Goal: Task Accomplishment & Management: Complete application form

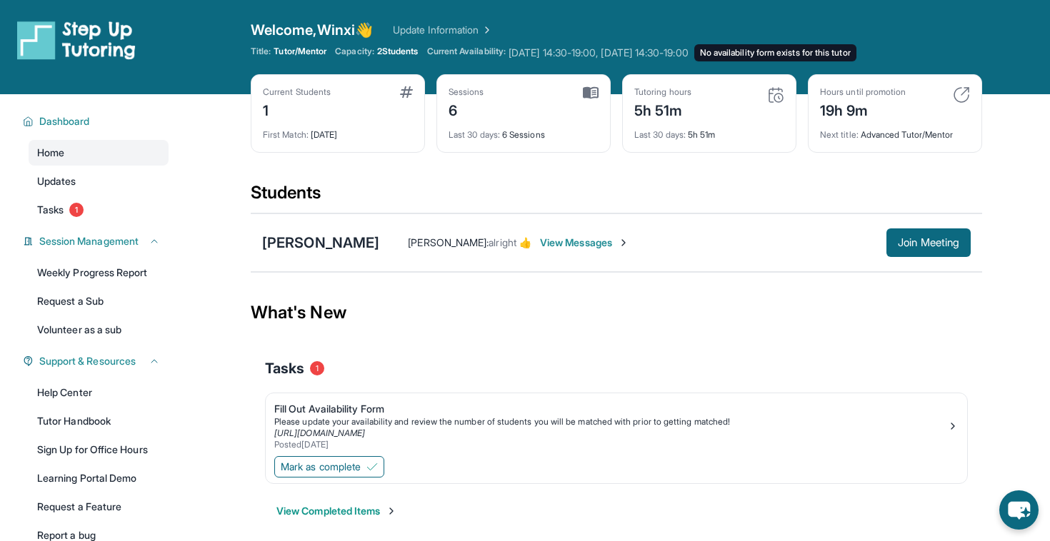
click at [548, 49] on span "[DATE] 14:30-19:00, [DATE] 14:30-19:00 No availability form exists for this tut…" at bounding box center [598, 53] width 180 height 14
click at [572, 59] on span "[DATE] 14:30-19:00, [DATE] 14:30-19:00 No availability form exists for this tut…" at bounding box center [598, 53] width 180 height 14
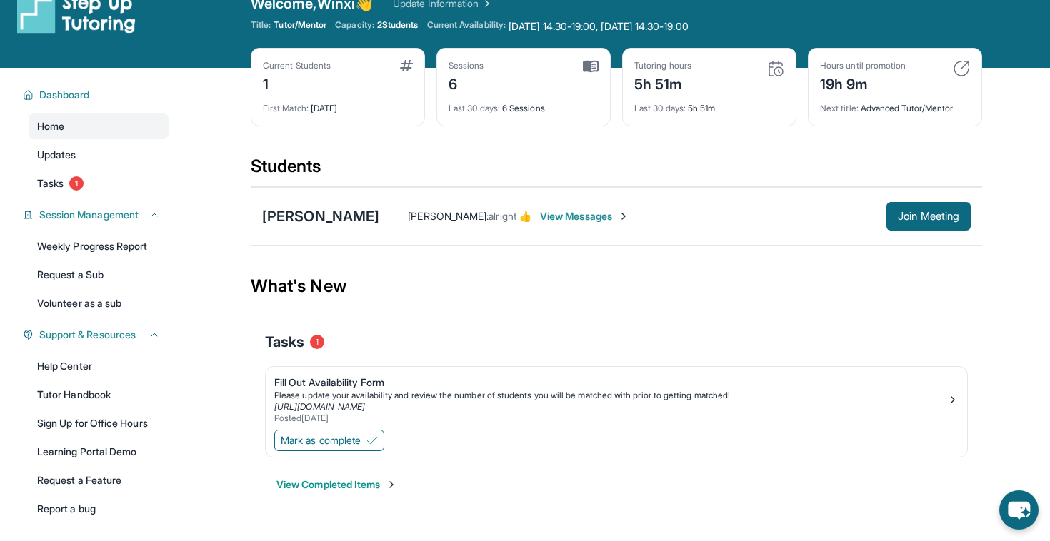
click at [466, 8] on link "Update Information" at bounding box center [443, 3] width 100 height 14
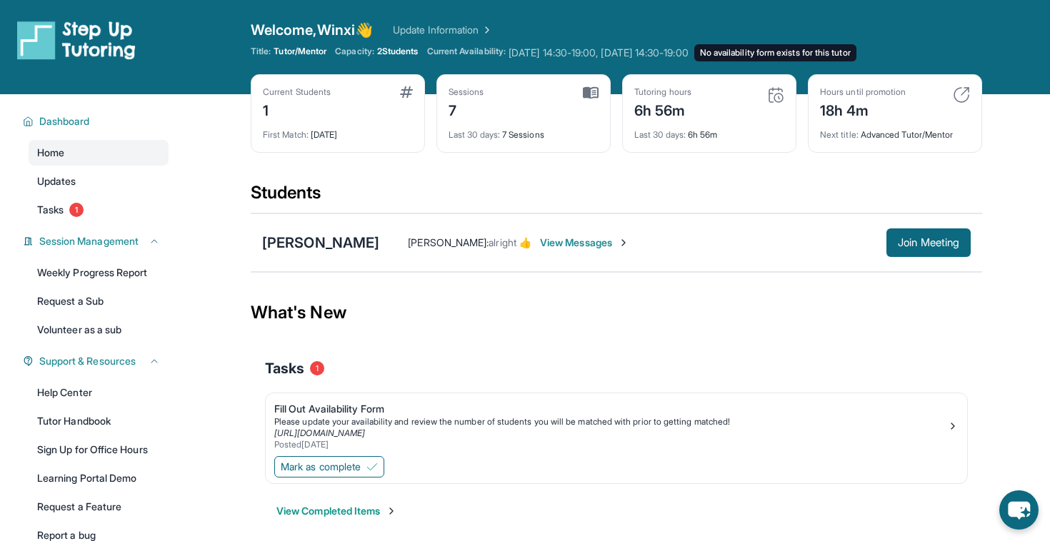
click at [629, 46] on span "[DATE] 14:30-19:00, [DATE] 14:30-19:00 No availability form exists for this tut…" at bounding box center [598, 53] width 180 height 14
click at [648, 59] on span "[DATE] 14:30-19:00, [DATE] 14:30-19:00 No availability form exists for this tut…" at bounding box center [598, 53] width 180 height 14
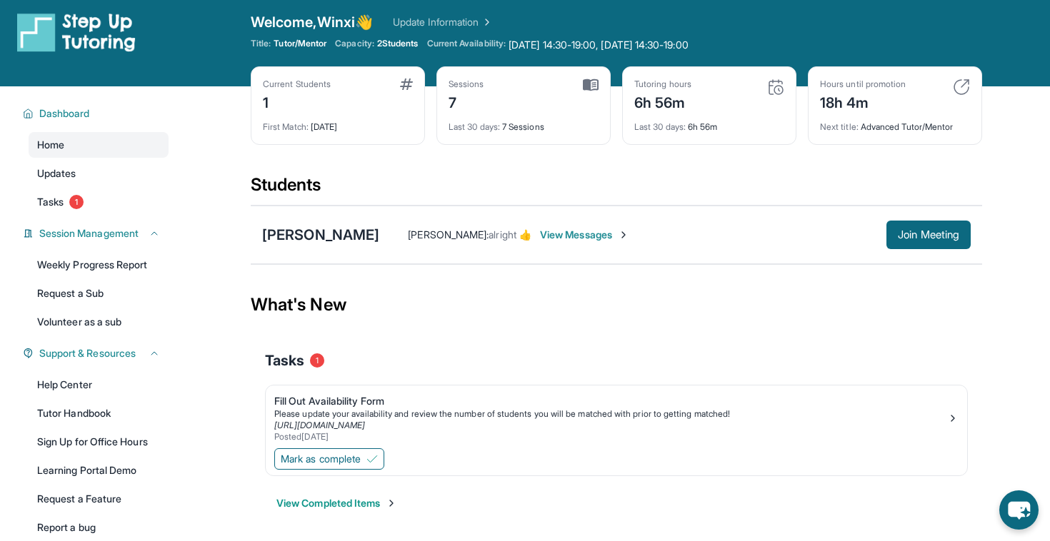
scroll to position [94, 0]
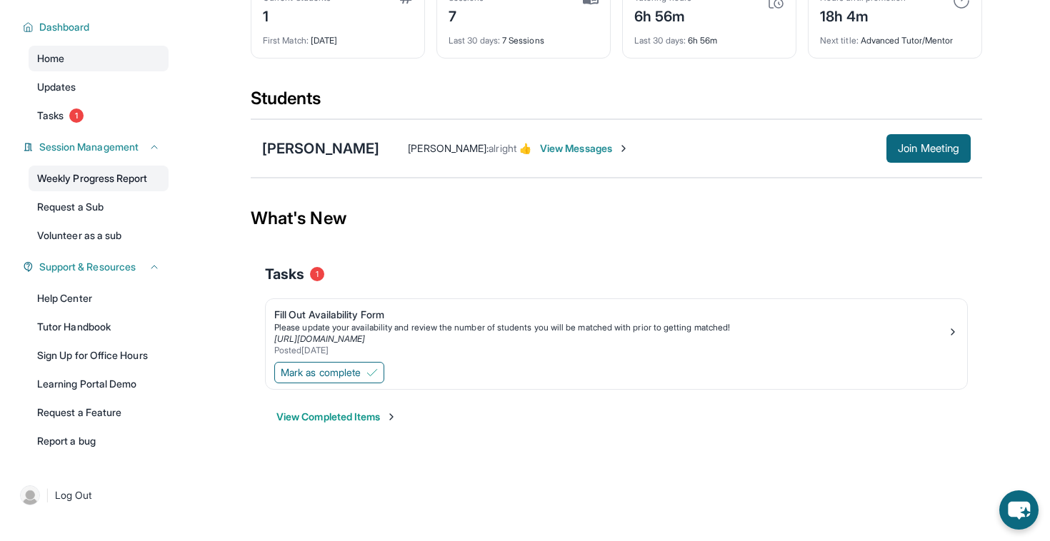
click at [109, 179] on link "Weekly Progress Report" at bounding box center [99, 179] width 140 height 26
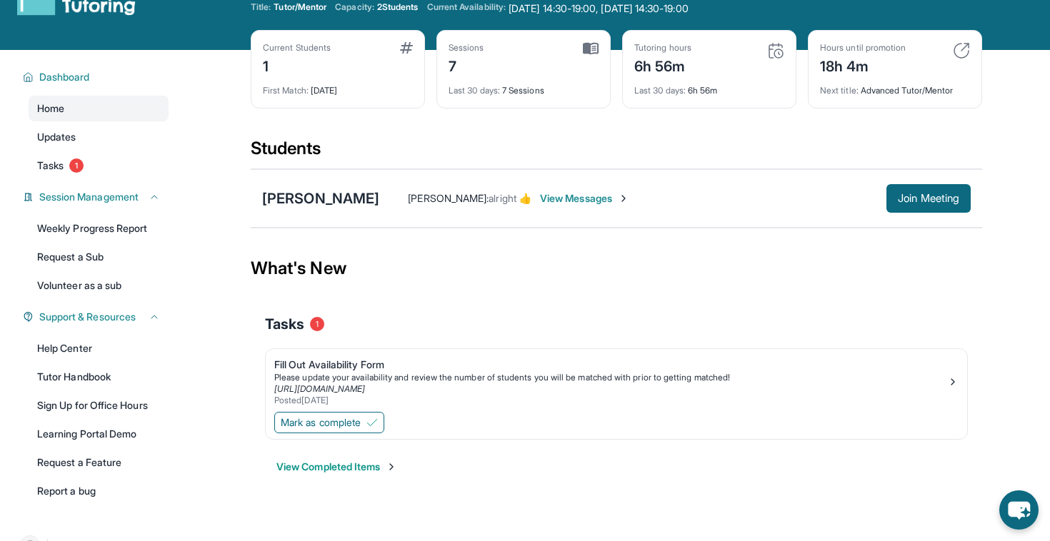
scroll to position [0, 0]
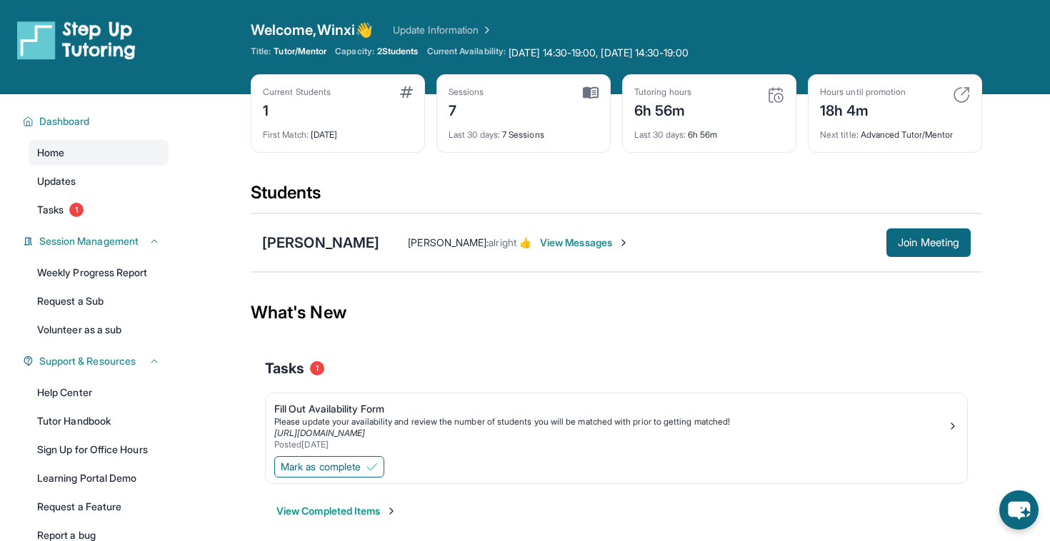
click at [449, 29] on link "Update Information" at bounding box center [443, 30] width 100 height 14
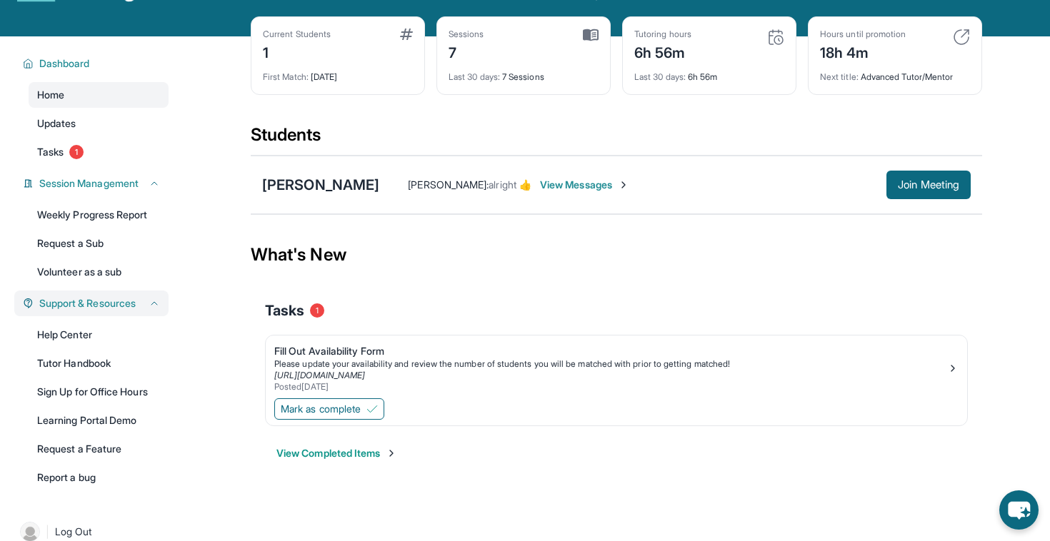
scroll to position [68, 0]
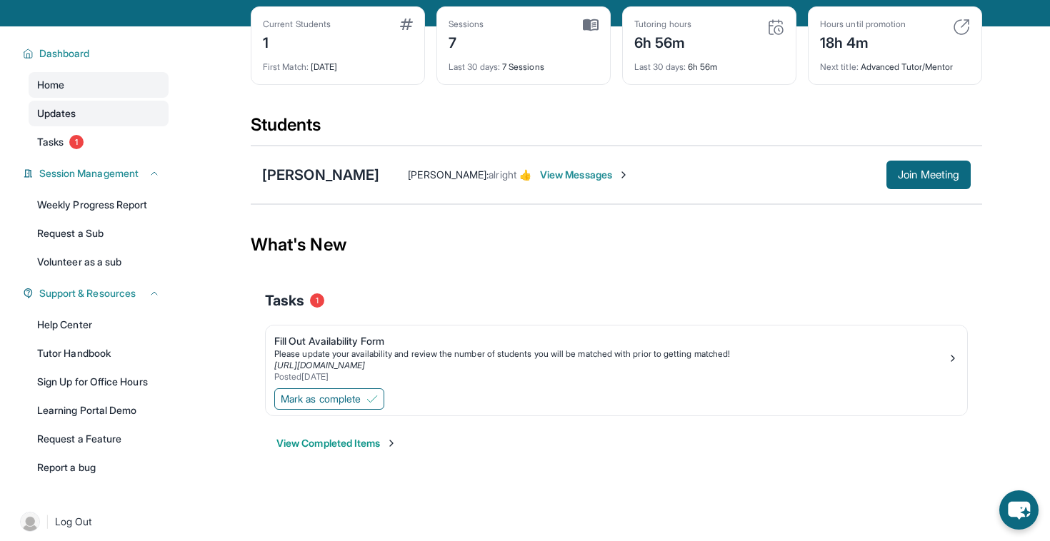
click at [56, 112] on span "Updates" at bounding box center [56, 113] width 39 height 14
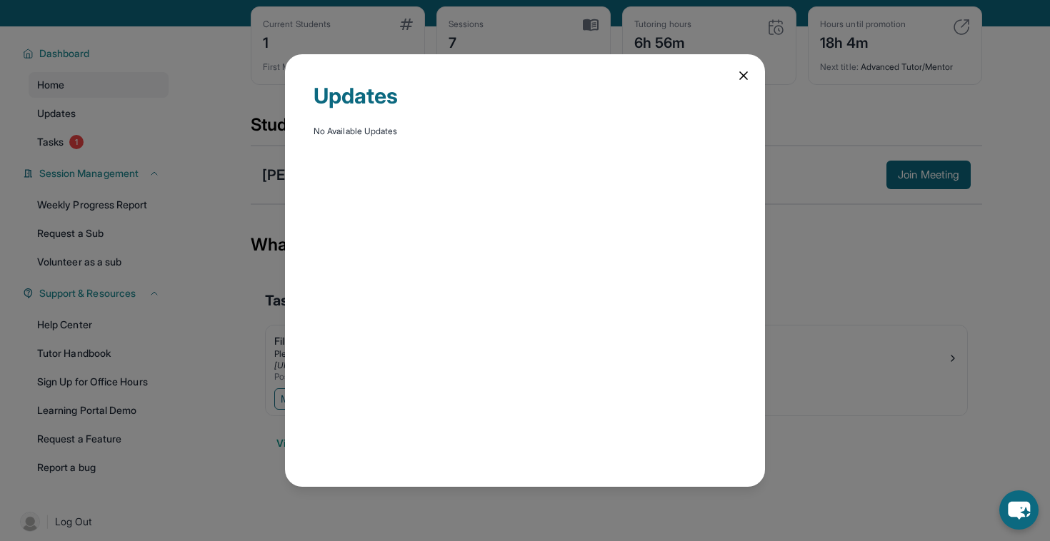
click at [213, 140] on div "Updates No Available Updates" at bounding box center [525, 270] width 1050 height 541
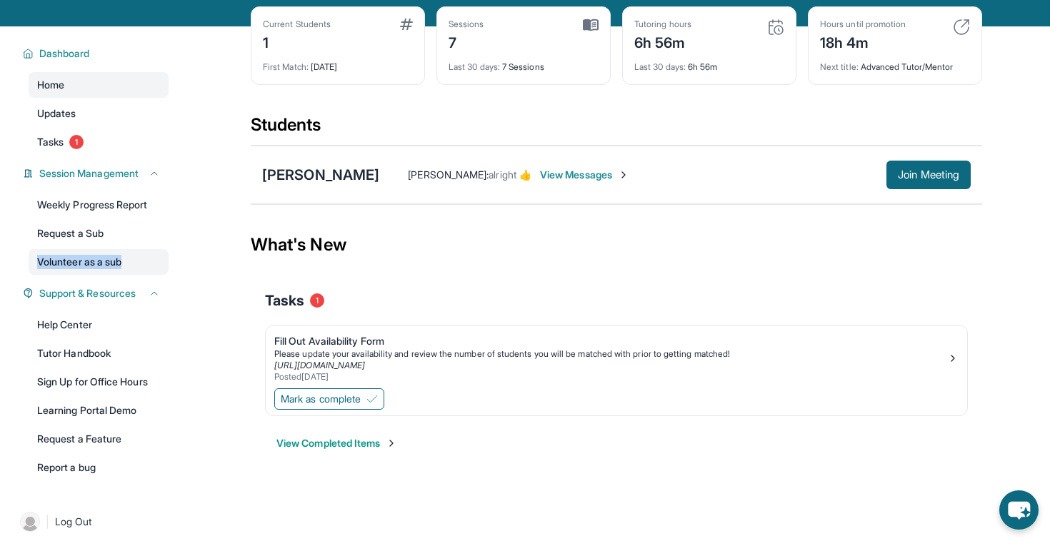
click at [121, 264] on link "Volunteer as a sub" at bounding box center [99, 262] width 140 height 26
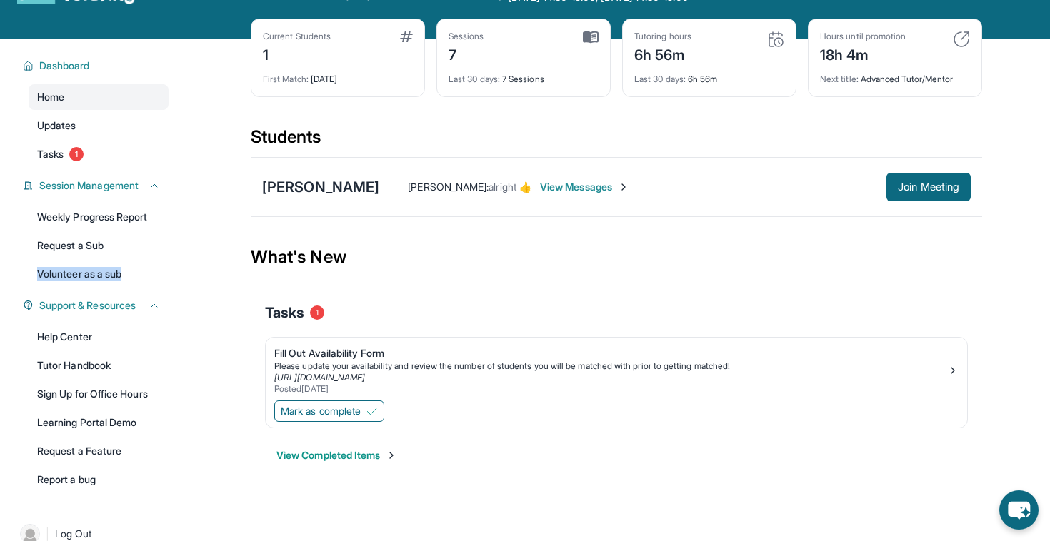
scroll to position [50, 0]
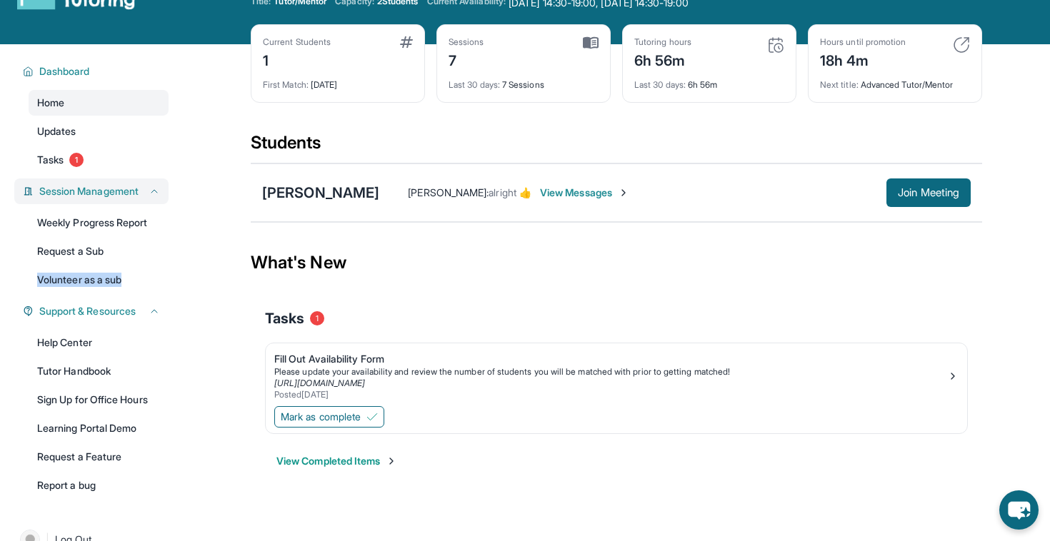
click at [136, 191] on span "Session Management" at bounding box center [88, 191] width 99 height 14
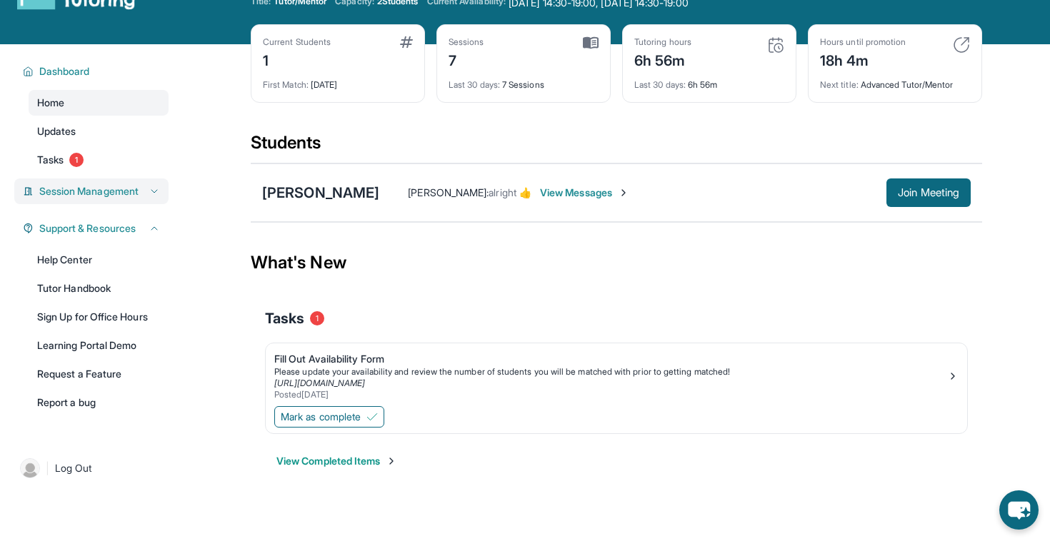
click at [137, 191] on span "Session Management" at bounding box center [88, 191] width 99 height 14
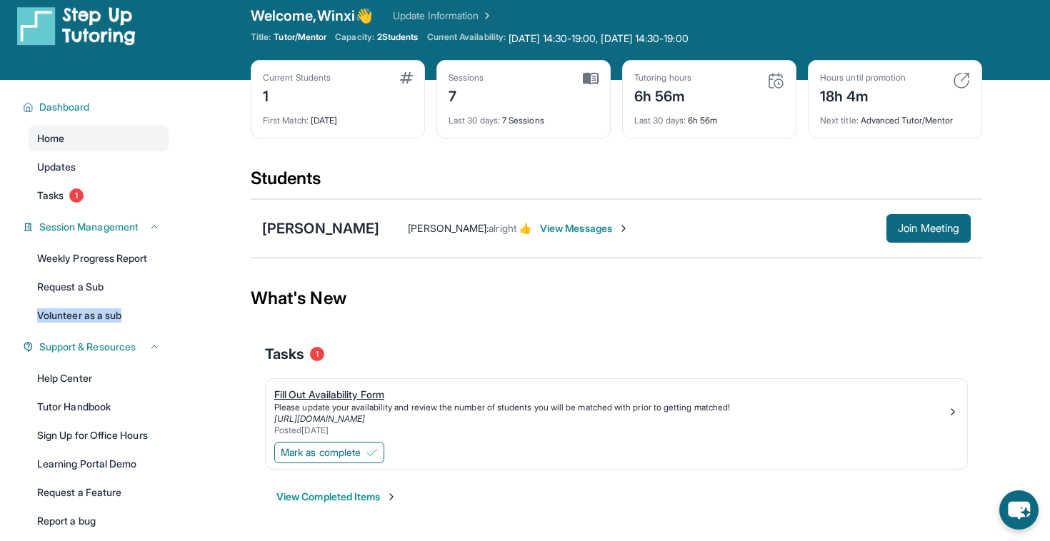
scroll to position [0, 0]
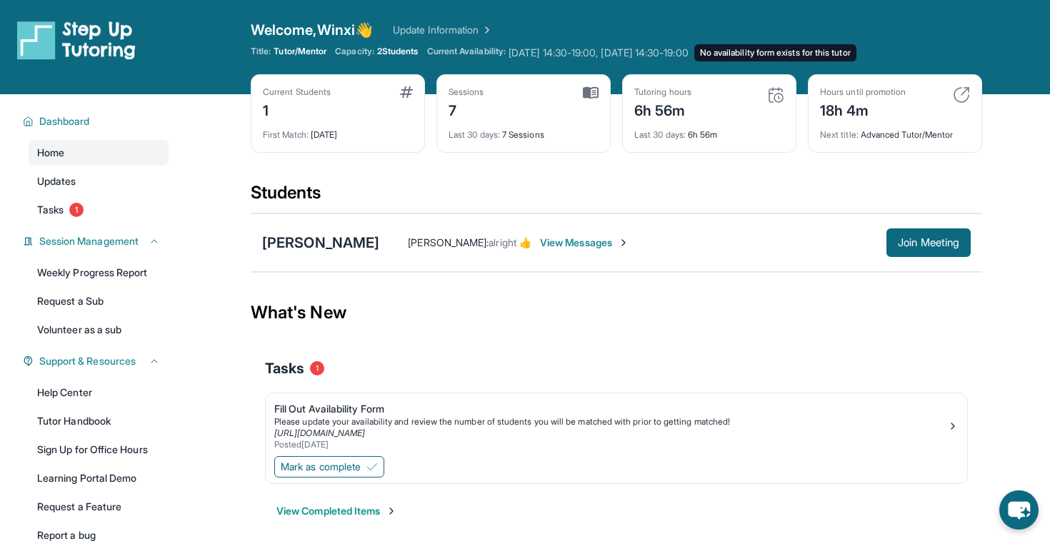
click at [613, 46] on span "Tuesday 14:30-19:00, Thursday 14:30-19:00 No availability form exists for this …" at bounding box center [598, 53] width 180 height 14
click at [477, 44] on div "Welcome, Winxi 👋 Update Information Title: Tutor/Mentor Capacity: 2 Students Cu…" at bounding box center [616, 47] width 731 height 54
click at [479, 58] on span "Current Availability:" at bounding box center [466, 53] width 79 height 14
click at [486, 49] on span "Current Availability:" at bounding box center [466, 53] width 79 height 14
click at [373, 54] on span "Capacity:" at bounding box center [354, 51] width 39 height 11
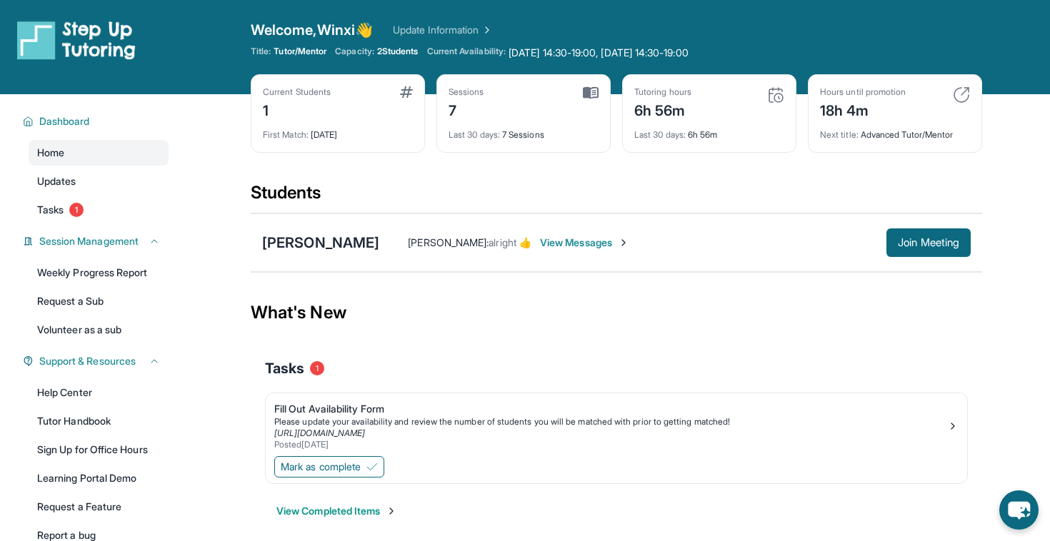
click at [321, 53] on span "Tutor/Mentor" at bounding box center [300, 51] width 53 height 11
click at [533, 96] on div "Sessions 7" at bounding box center [523, 103] width 150 height 34
click at [594, 94] on img at bounding box center [591, 92] width 16 height 13
click at [727, 79] on div "Tutoring hours 6h 56m Last 30 days : 6h 56m" at bounding box center [709, 113] width 174 height 79
click at [913, 66] on div "Welcome, Winxi 👋 Update Information Title: Tutor/Mentor Capacity: 2 Students Cu…" at bounding box center [616, 47] width 731 height 54
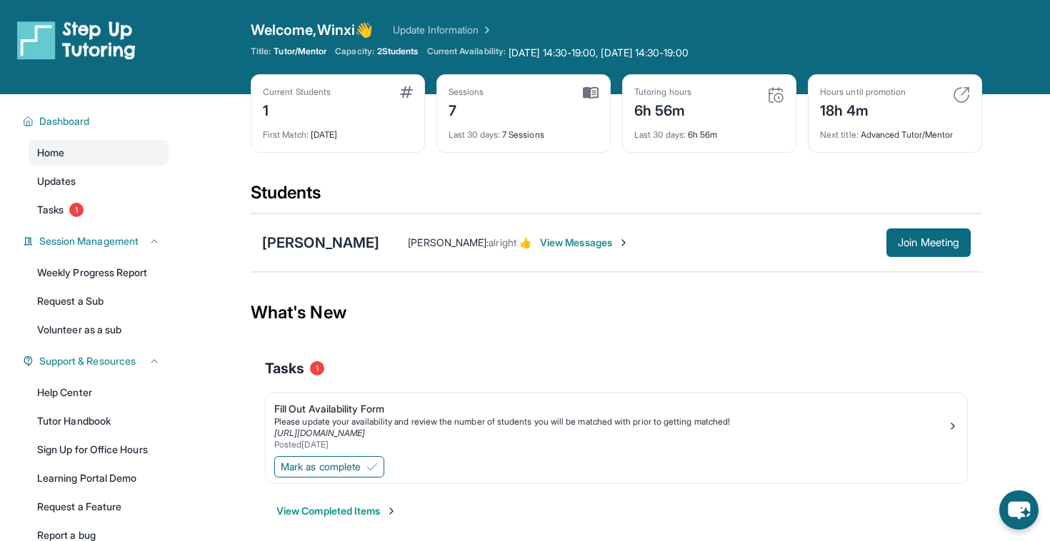
click at [960, 90] on img at bounding box center [961, 94] width 17 height 17
click at [460, 16] on div "Open sidebar Welcome, Winxi 👋 Update Information Title: Tutor/Mentor Capacity: …" at bounding box center [525, 47] width 1050 height 94
click at [463, 33] on link "Update Information" at bounding box center [443, 30] width 100 height 14
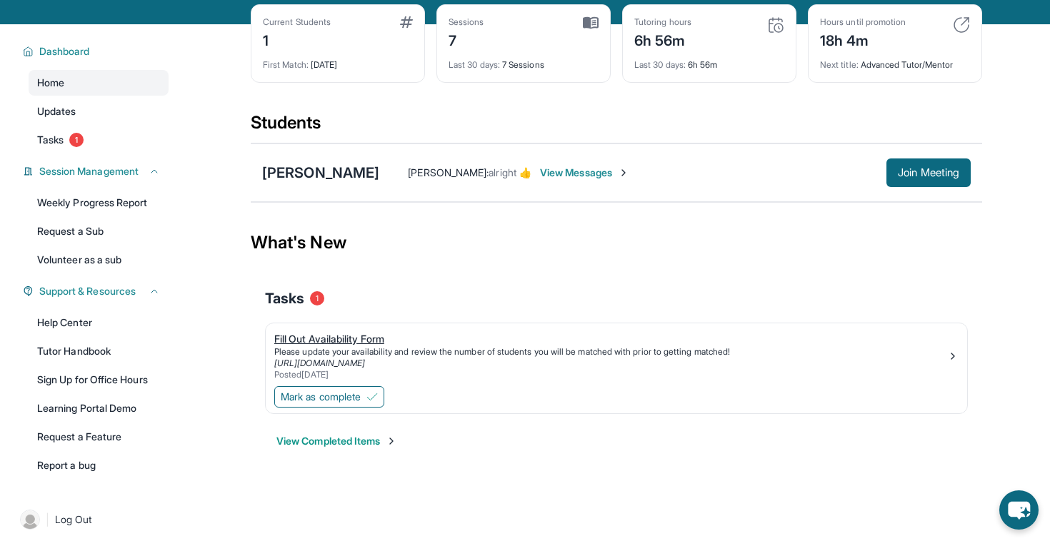
scroll to position [94, 0]
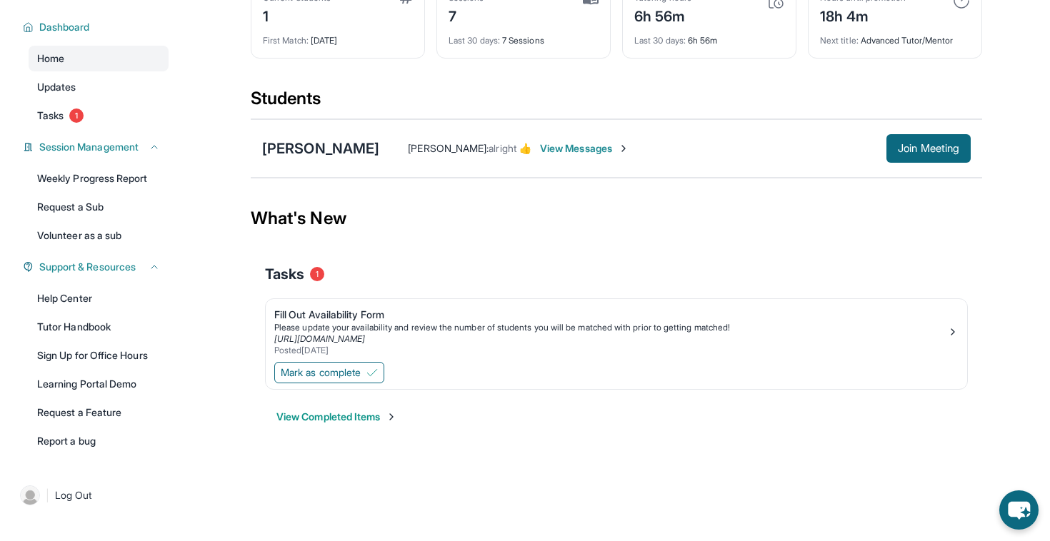
click at [338, 426] on div "View Completed Items" at bounding box center [616, 417] width 703 height 43
click at [341, 422] on button "View Completed Items" at bounding box center [336, 417] width 121 height 14
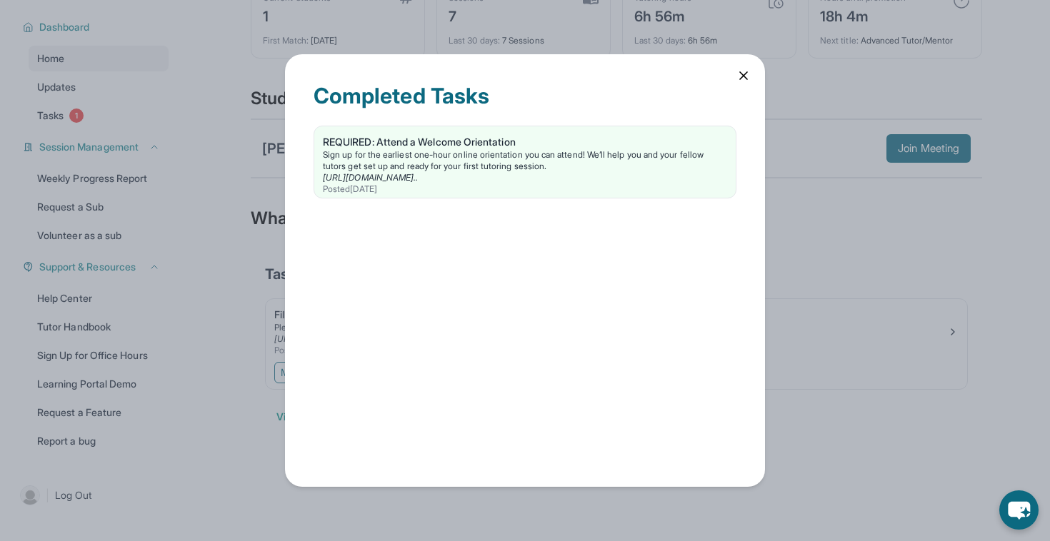
click at [831, 270] on div "Completed Tasks REQUIRED: Attend a Welcome Orientation Sign up for the earliest…" at bounding box center [525, 270] width 1050 height 541
click at [744, 76] on icon at bounding box center [743, 75] width 7 height 7
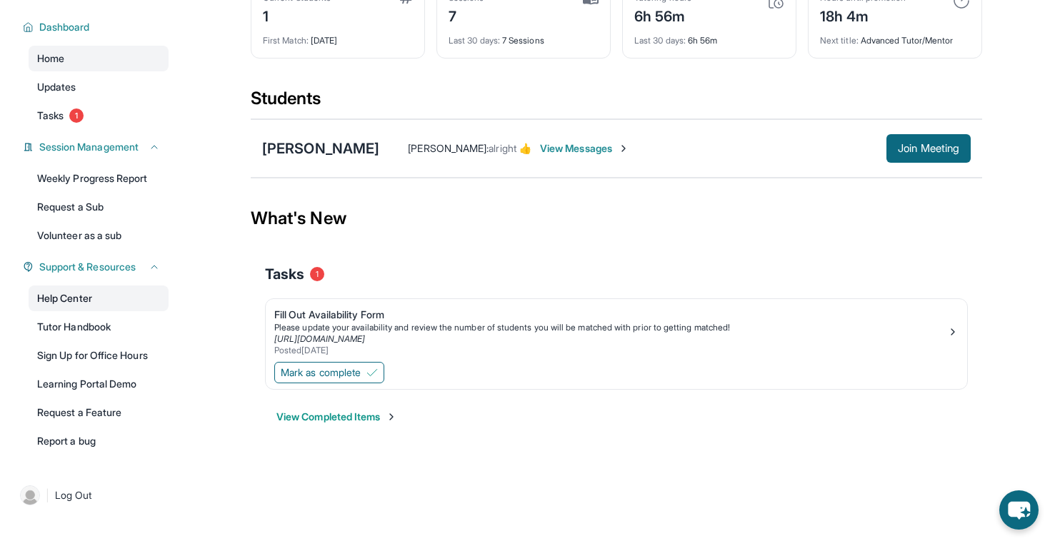
click at [127, 297] on link "Help Center" at bounding box center [99, 299] width 140 height 26
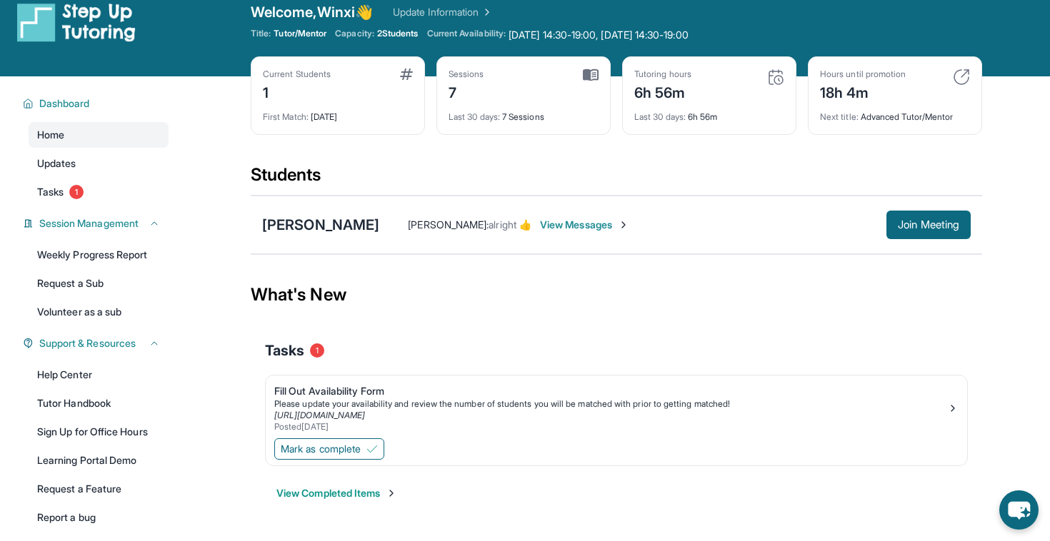
scroll to position [11, 0]
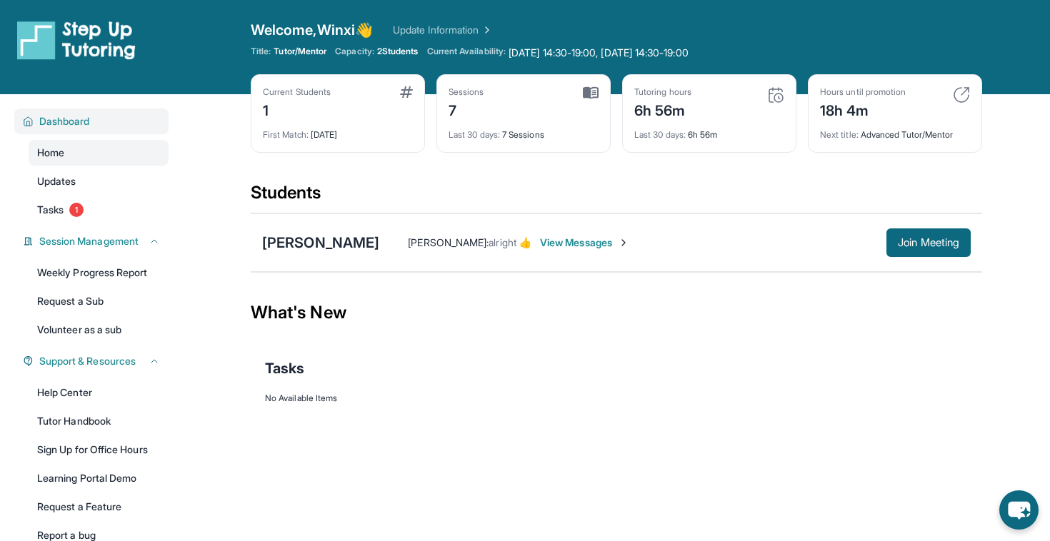
click at [80, 119] on span "Dashboard" at bounding box center [64, 121] width 51 height 14
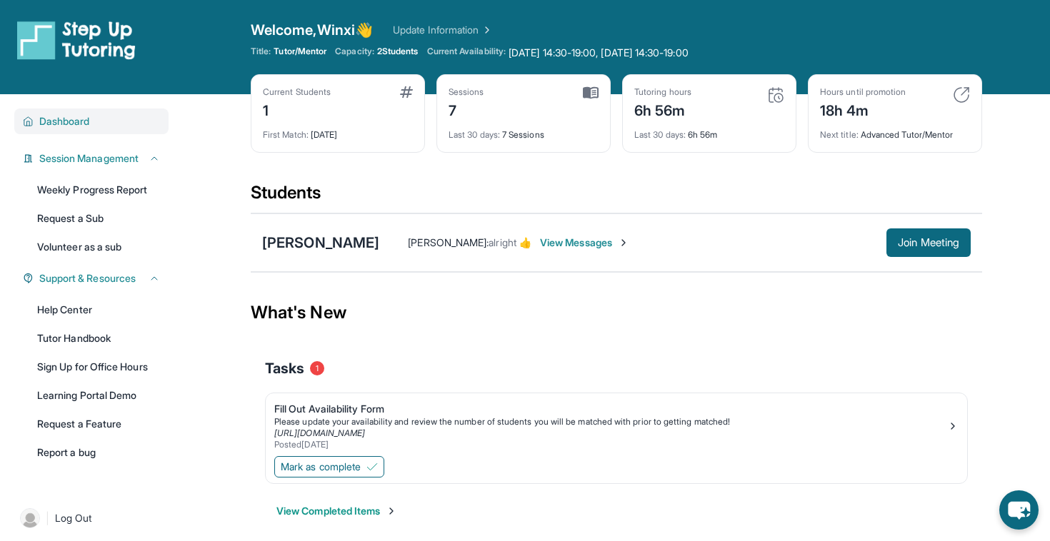
click at [79, 119] on span "Dashboard" at bounding box center [64, 121] width 51 height 14
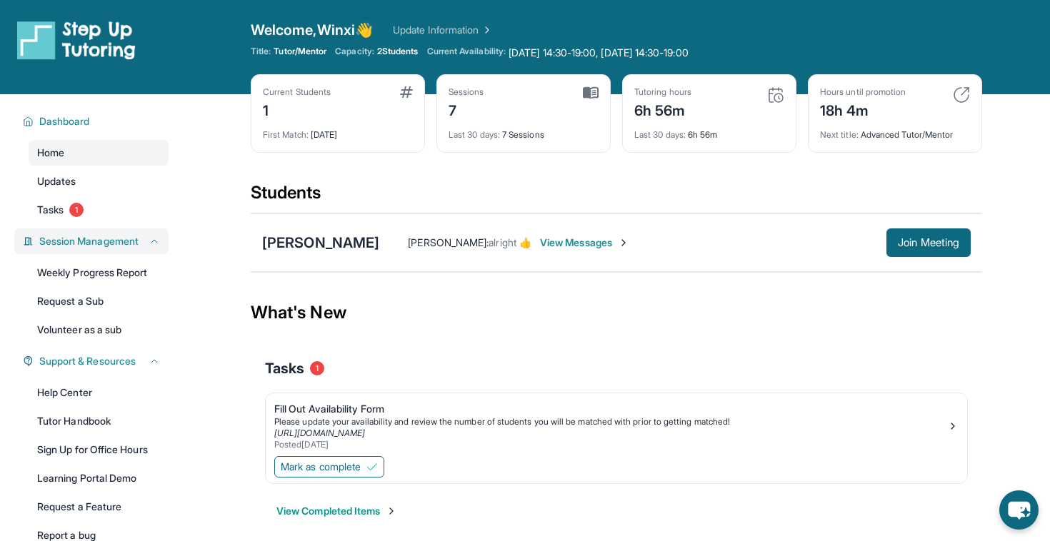
click at [119, 243] on span "Session Management" at bounding box center [88, 241] width 99 height 14
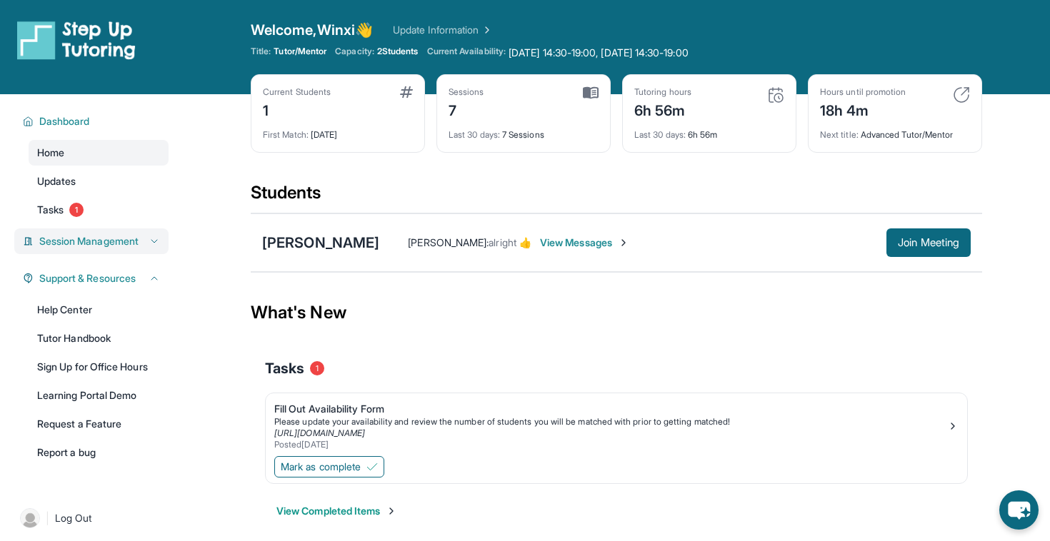
click at [119, 243] on span "Session Management" at bounding box center [88, 241] width 99 height 14
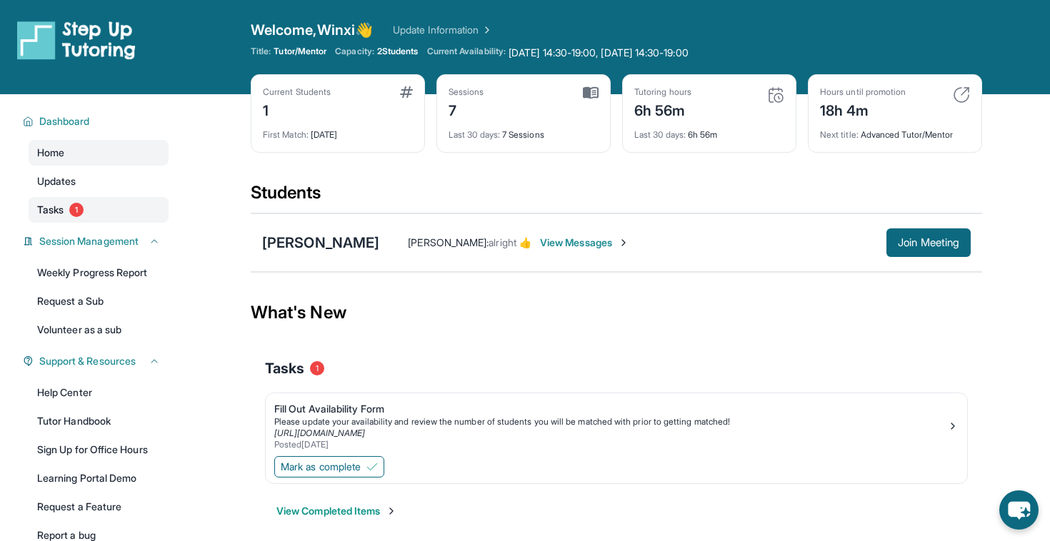
click at [44, 210] on span "Tasks" at bounding box center [50, 210] width 26 height 14
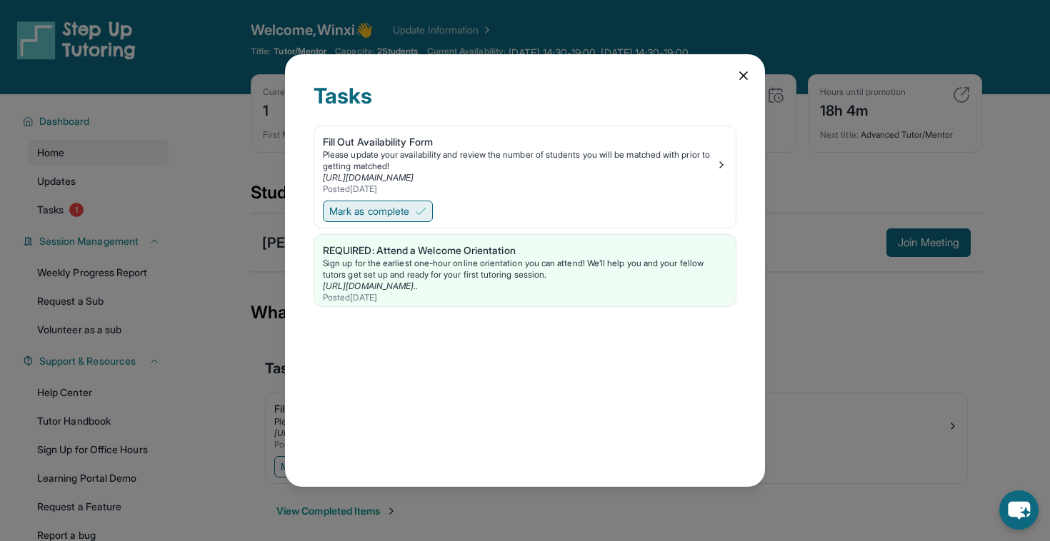
click at [404, 209] on span "Mark as complete" at bounding box center [369, 211] width 80 height 14
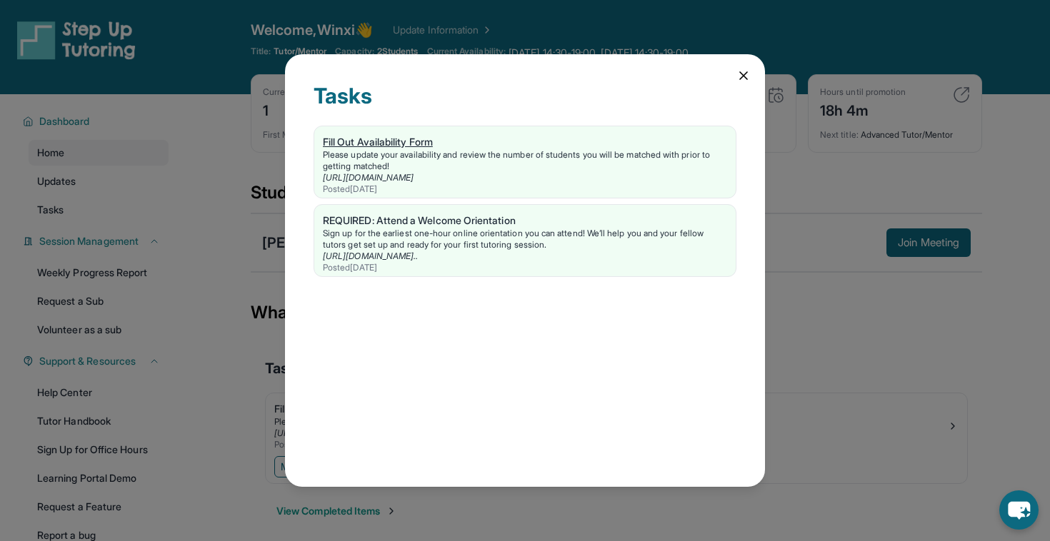
click at [411, 147] on div "Fill Out Availability Form" at bounding box center [525, 142] width 404 height 14
click at [748, 77] on icon at bounding box center [743, 76] width 14 height 14
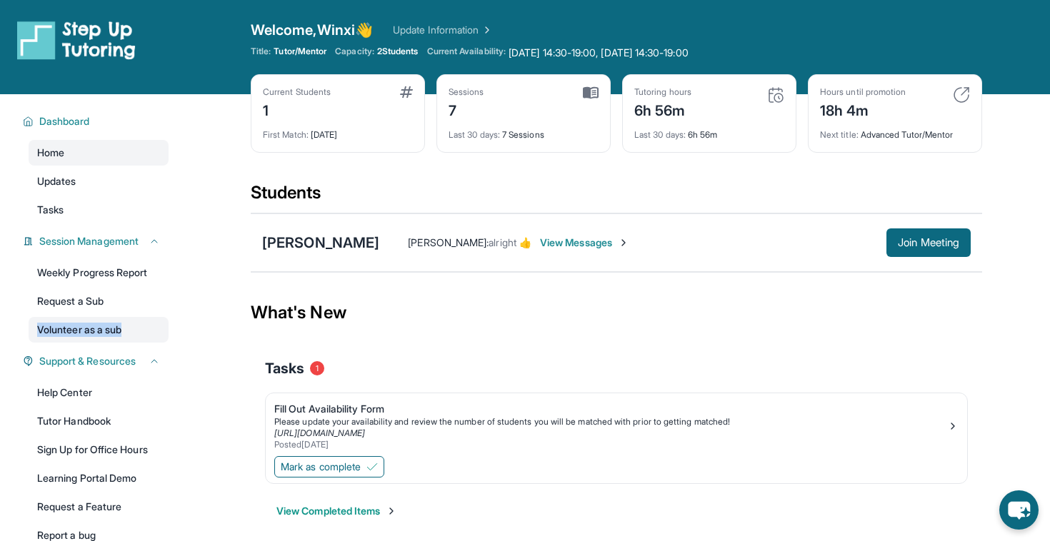
click at [65, 333] on link "Volunteer as a sub" at bounding box center [99, 330] width 140 height 26
